Goal: Navigation & Orientation: Find specific page/section

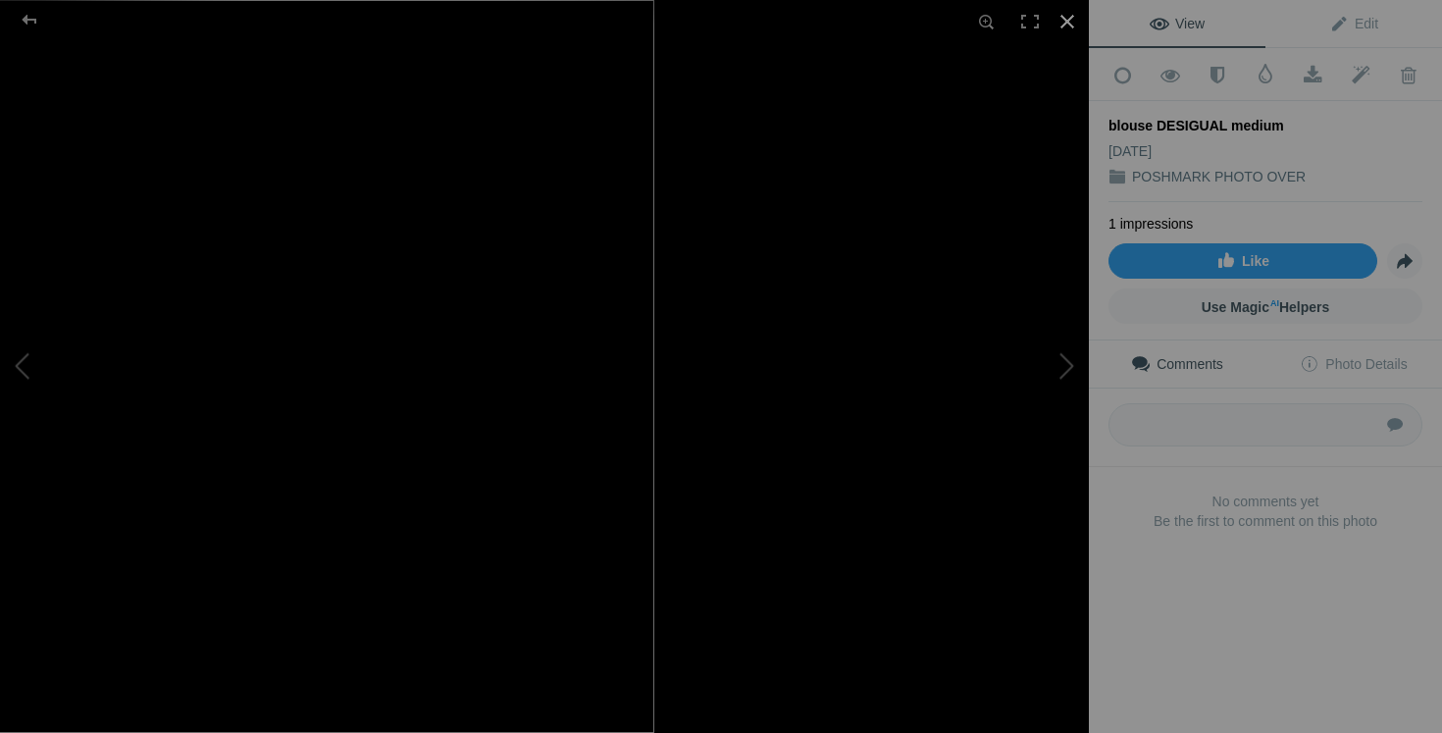
scroll to position [515, 0]
click at [1071, 22] on div at bounding box center [1066, 21] width 43 height 43
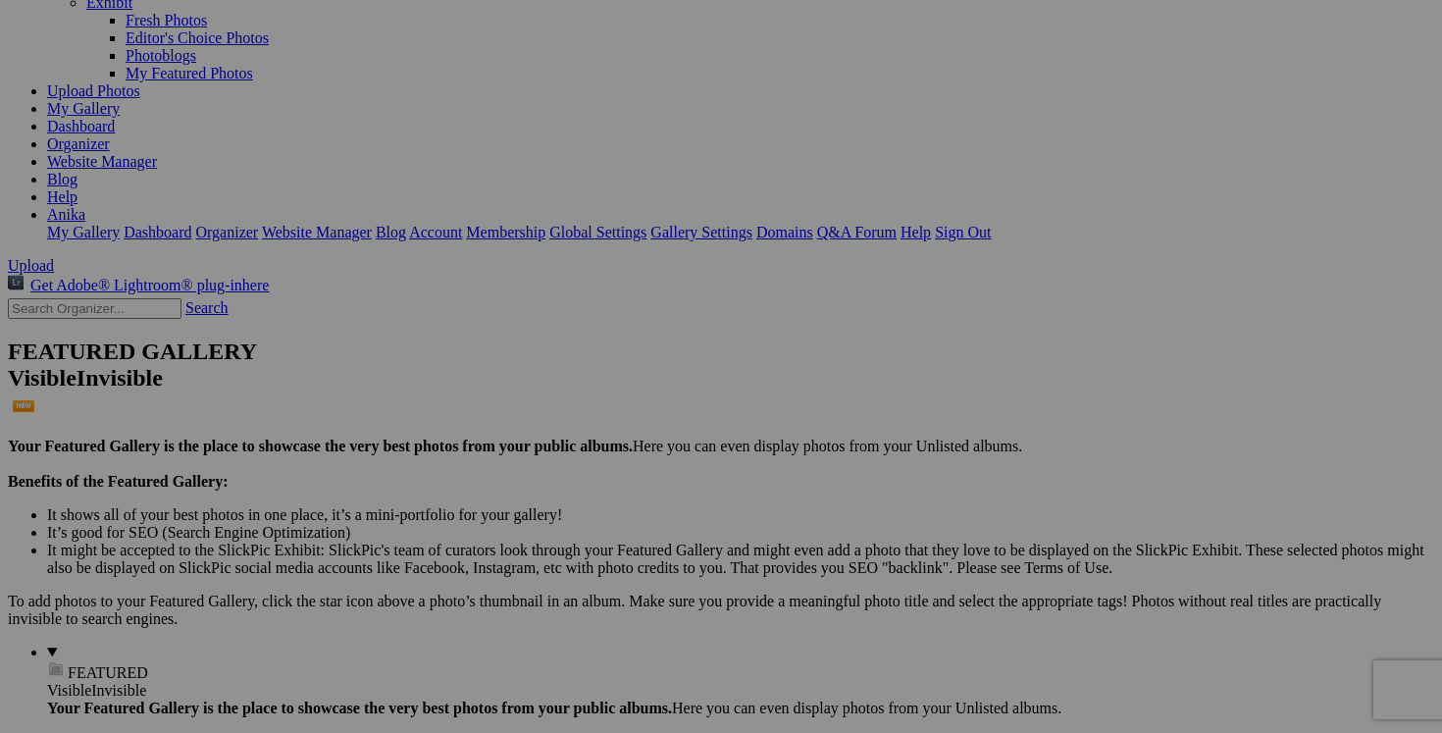
scroll to position [292, 0]
